Goal: Find specific page/section: Find specific page/section

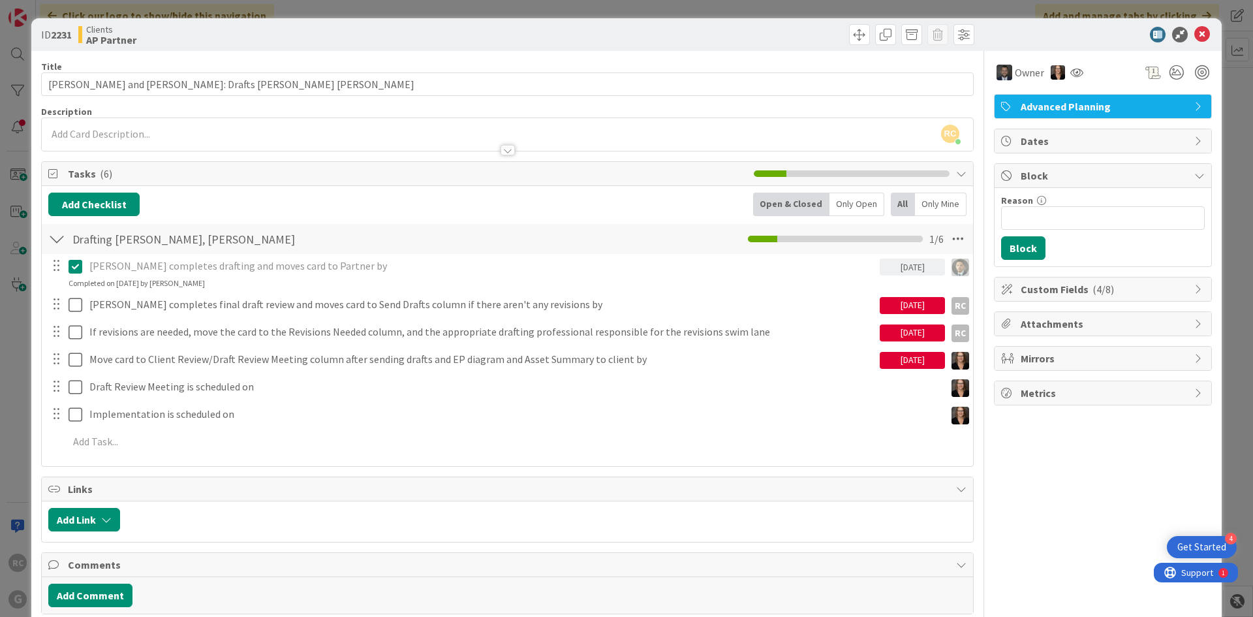
scroll to position [1362, 0]
click at [1194, 30] on icon at bounding box center [1202, 35] width 16 height 16
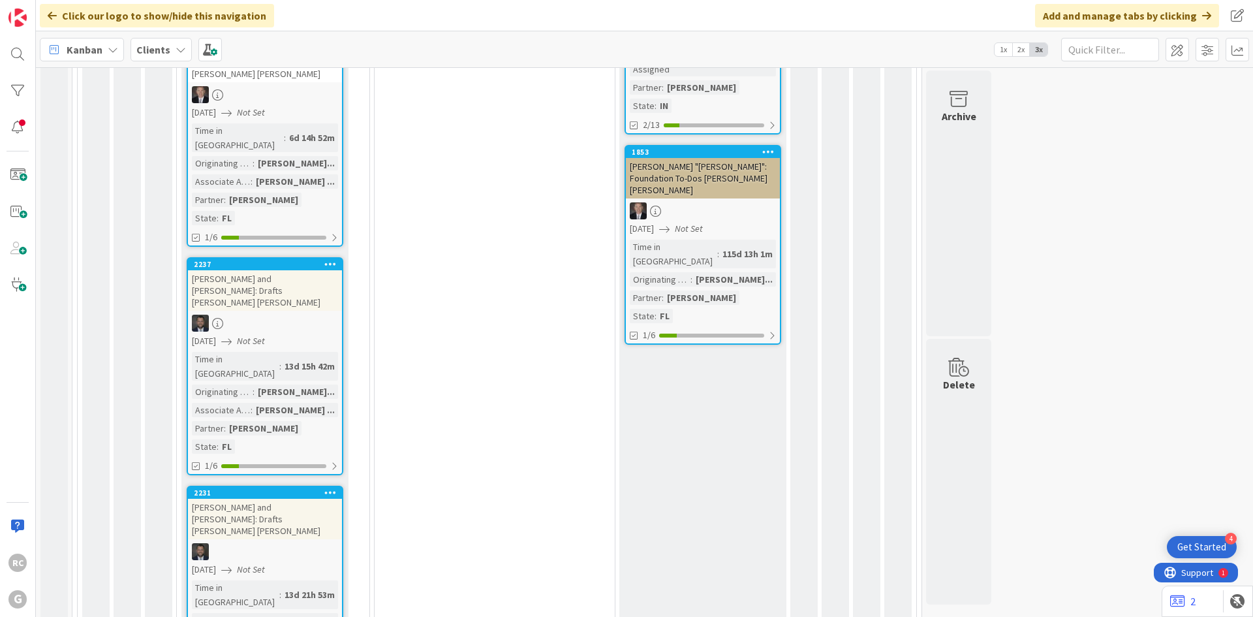
click at [162, 46] on b "Clients" at bounding box center [153, 49] width 34 height 13
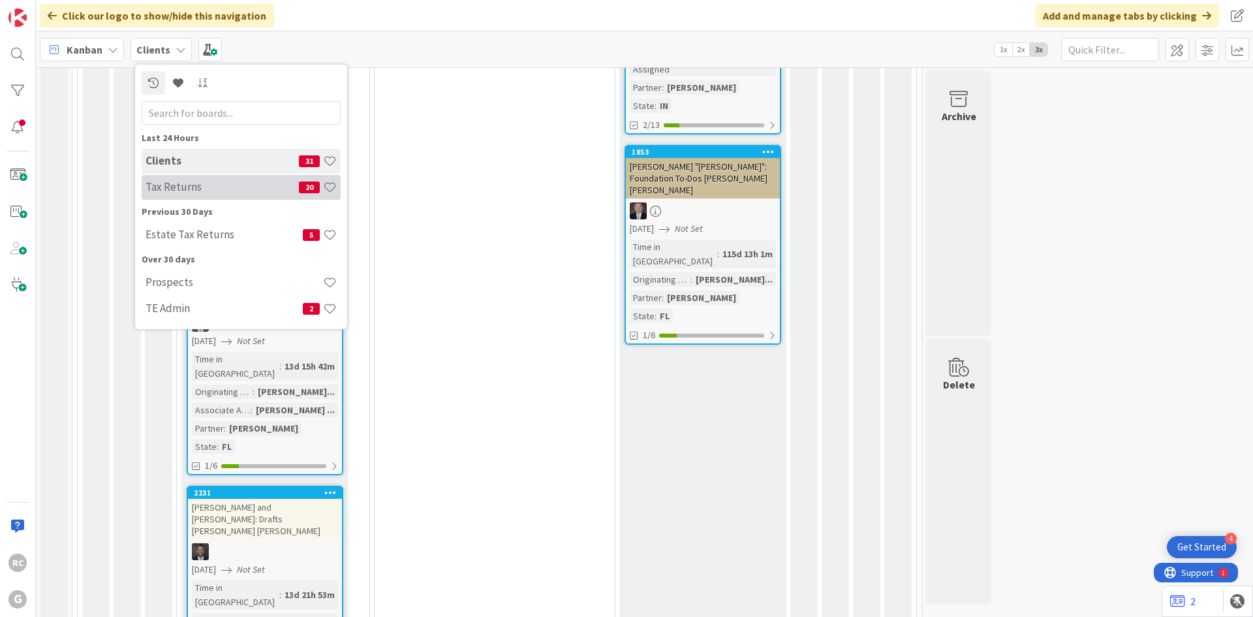
click at [168, 182] on h4 "Tax Returns" at bounding box center [221, 186] width 153 height 13
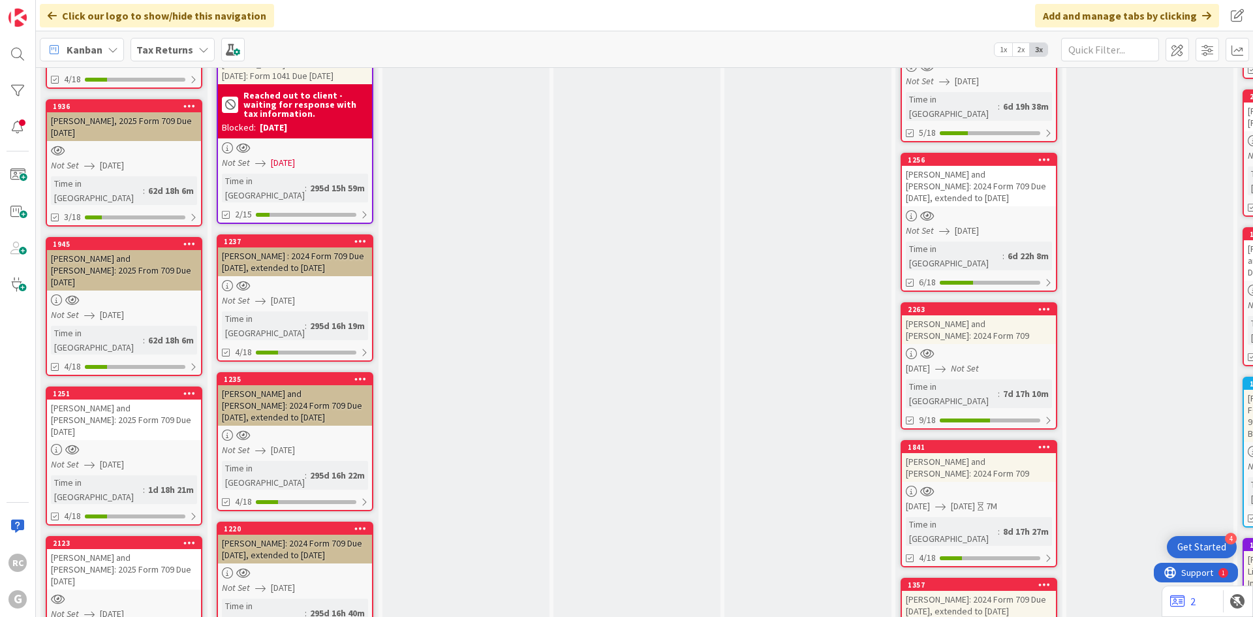
scroll to position [848, 0]
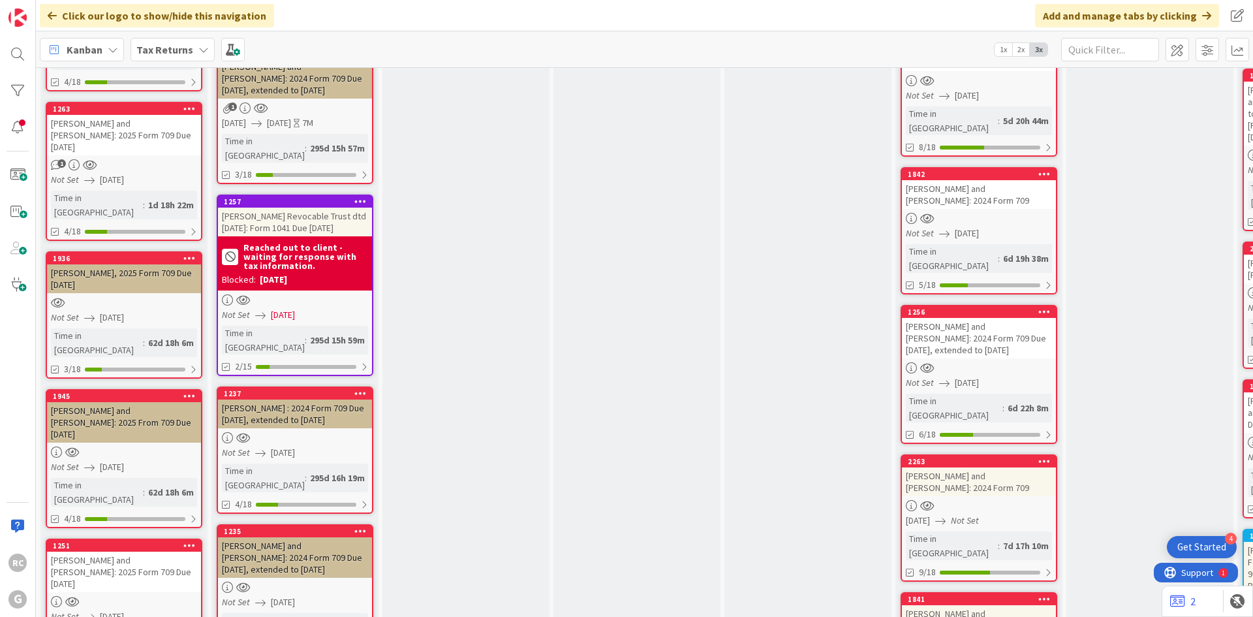
click at [277, 399] on div "[PERSON_NAME] : 2024 Form 709 Due [DATE], extended to [DATE]" at bounding box center [295, 413] width 154 height 29
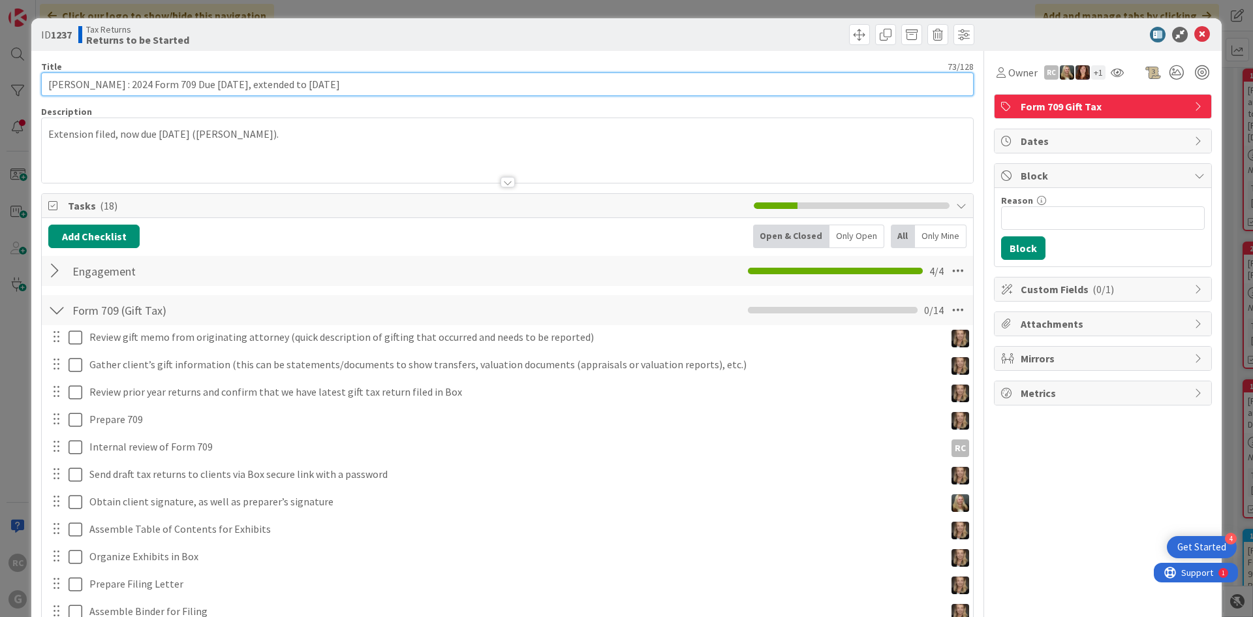
click at [46, 87] on input "[PERSON_NAME] : 2024 Form 709 Due [DATE], extended to [DATE]" at bounding box center [507, 83] width 932 height 23
type input "[PERSON_NAME] : 2025 Form 709 Due [DATE]"
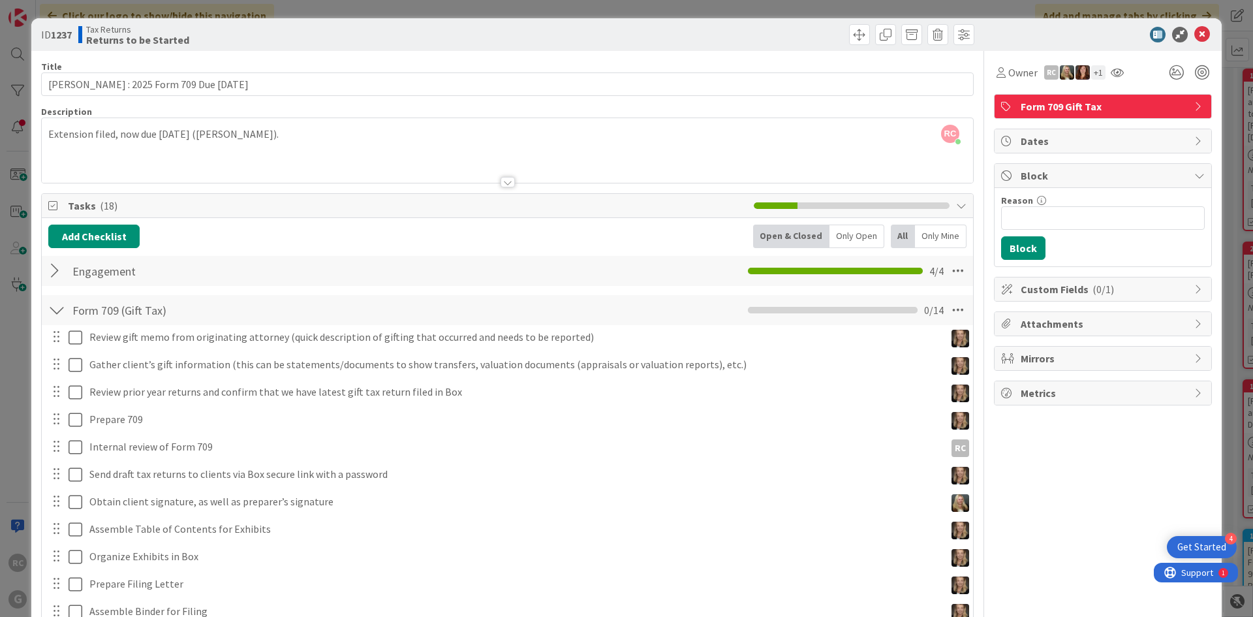
click at [49, 136] on div "RC [PERSON_NAME] just joined Extension filed, now due [DATE] ([PERSON_NAME])." at bounding box center [507, 150] width 931 height 65
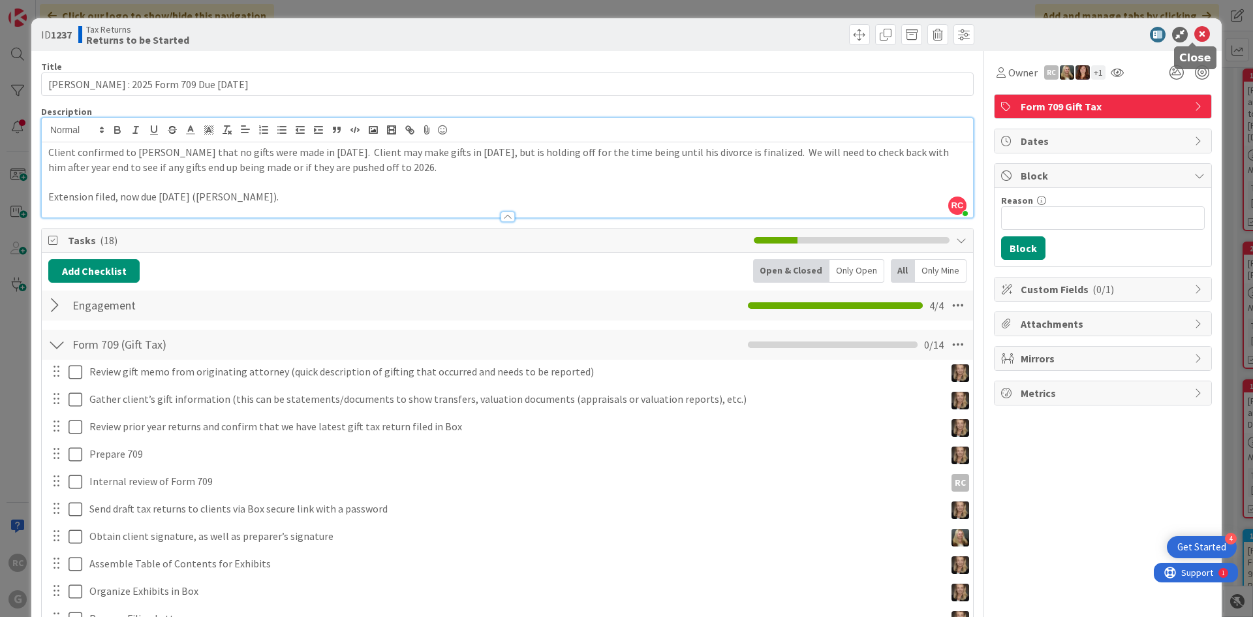
click at [1195, 33] on icon at bounding box center [1202, 35] width 16 height 16
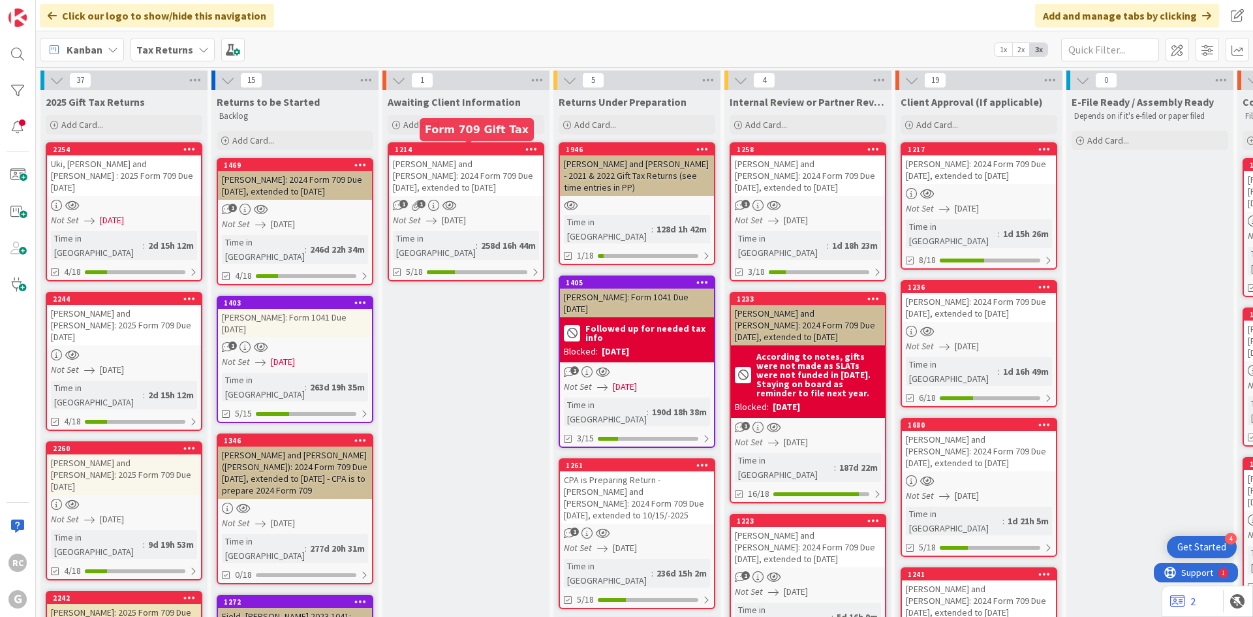
click at [432, 150] on div "1214" at bounding box center [469, 149] width 148 height 9
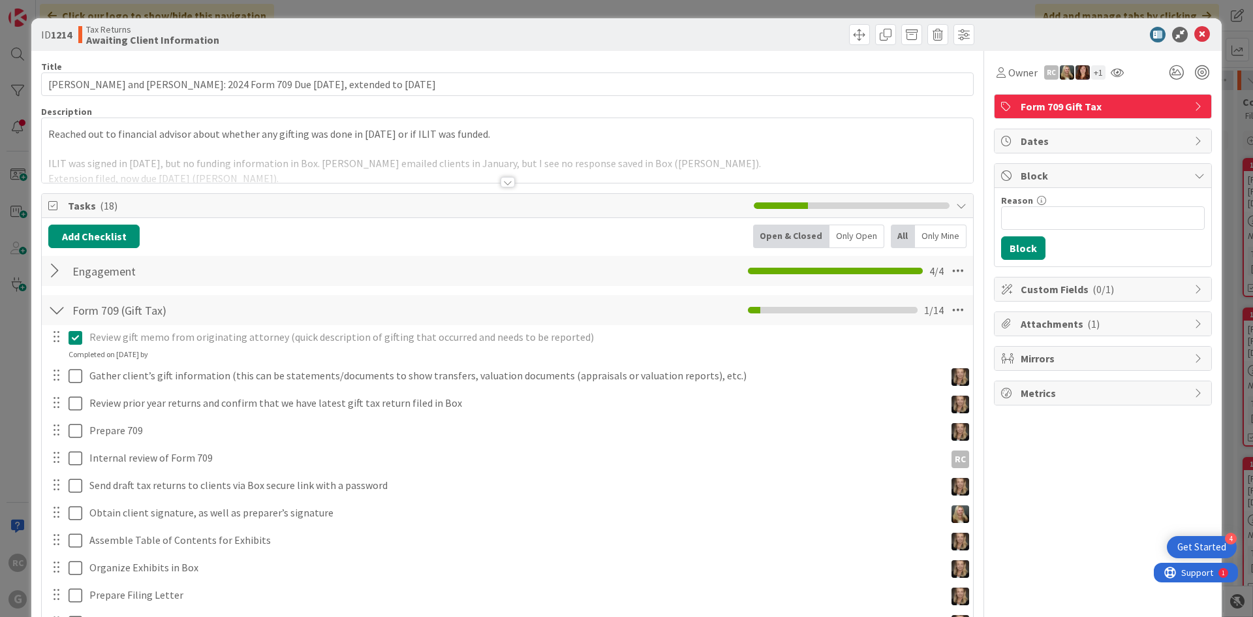
click at [609, 130] on div "Reached out to financial advisor about whether any gifting was done in [DATE] o…" at bounding box center [507, 150] width 931 height 65
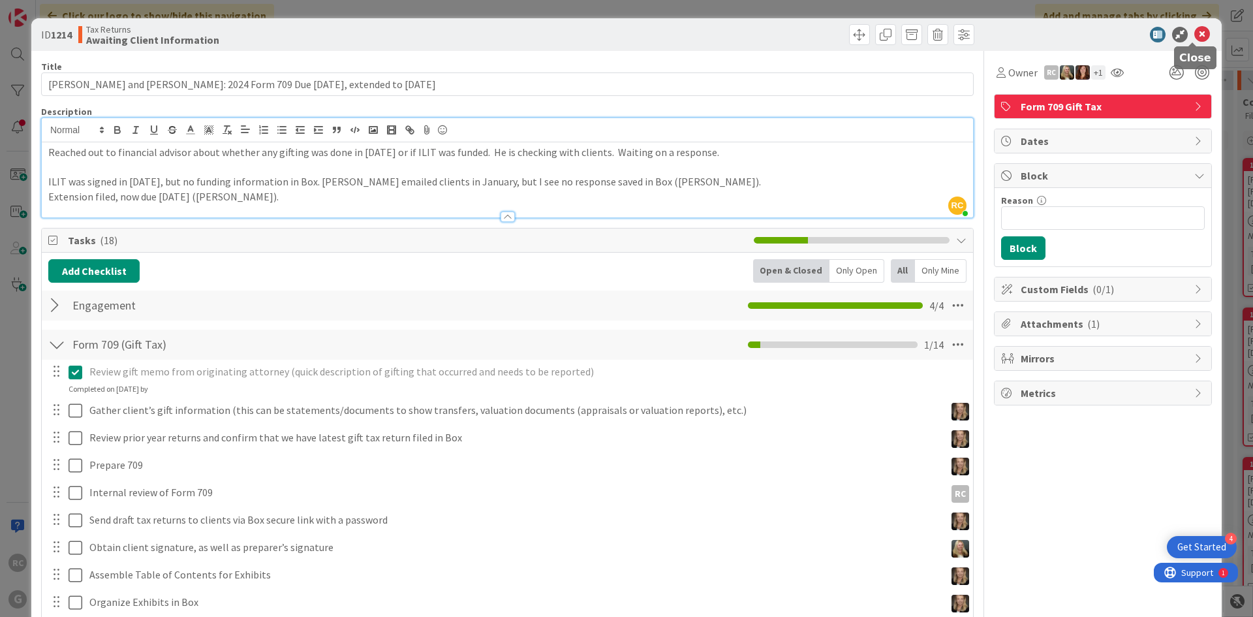
click at [1194, 31] on icon at bounding box center [1202, 35] width 16 height 16
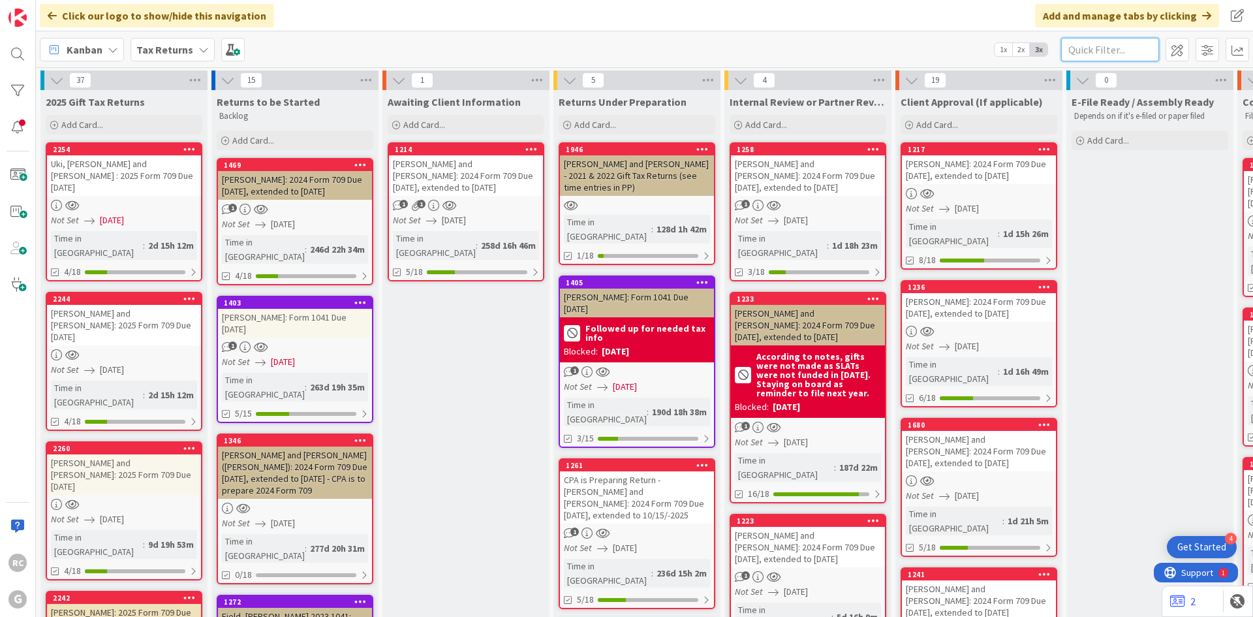
click at [1122, 55] on input "text" at bounding box center [1110, 49] width 98 height 23
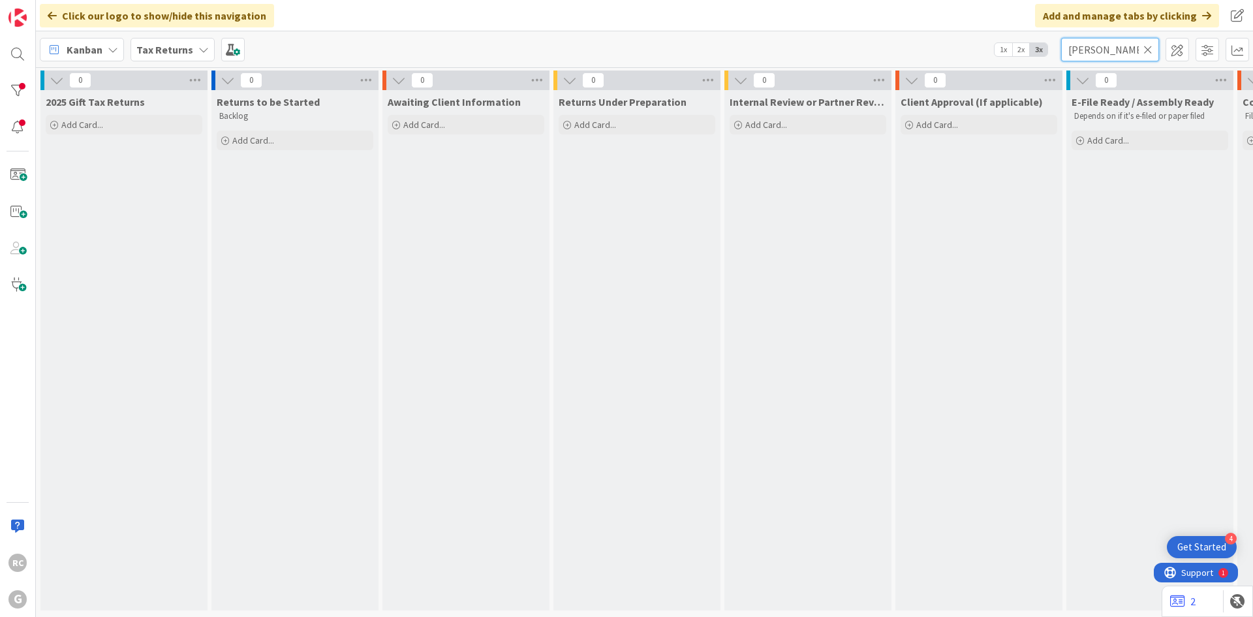
type input "[PERSON_NAME]"
click at [1147, 48] on icon at bounding box center [1147, 50] width 9 height 12
